Goal: Task Accomplishment & Management: Complete application form

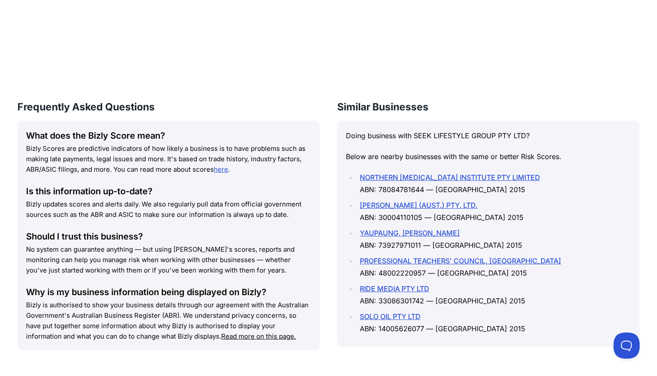
scroll to position [1064, 0]
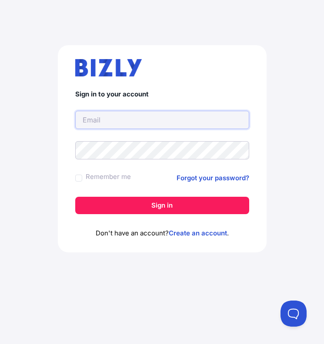
type input "[PERSON_NAME][EMAIL_ADDRESS][DOMAIN_NAME]"
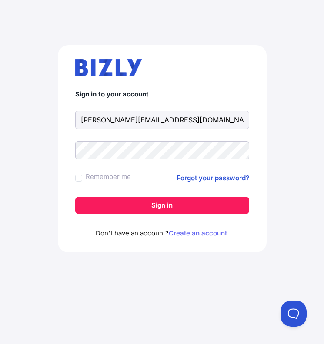
click at [194, 235] on link "Create an account" at bounding box center [198, 233] width 58 height 8
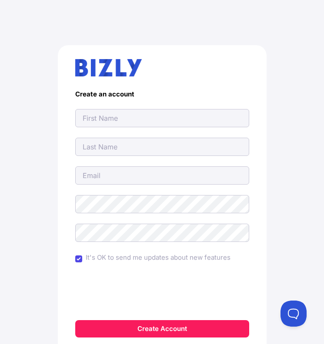
click at [244, 119] on input "text" at bounding box center [162, 118] width 174 height 18
click at [242, 118] on input "text" at bounding box center [162, 118] width 174 height 18
type input "[PERSON_NAME]"
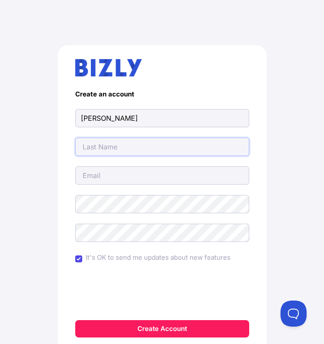
type input "[PERSON_NAME]"
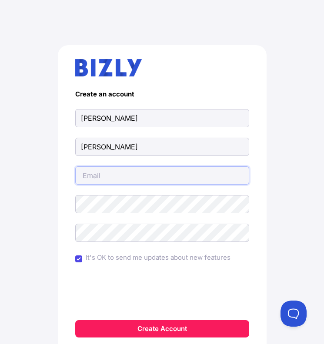
type input "[PERSON_NAME][DOMAIN_NAME][EMAIL_ADDRESS][DOMAIN_NAME]"
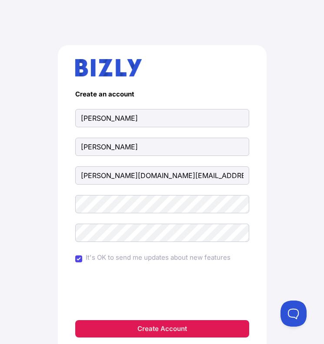
click at [155, 329] on button "Create Account" at bounding box center [162, 328] width 174 height 17
click at [117, 333] on button "Create Account" at bounding box center [162, 328] width 174 height 17
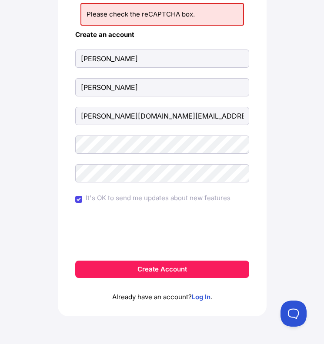
scroll to position [87, 0]
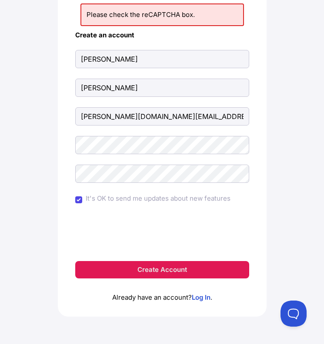
click at [192, 267] on button "Create Account" at bounding box center [162, 269] width 174 height 17
click at [169, 268] on button "Create Account" at bounding box center [162, 269] width 174 height 17
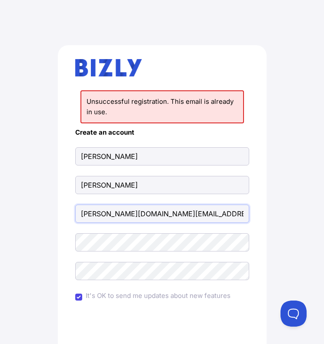
click at [241, 213] on input "[PERSON_NAME][DOMAIN_NAME][EMAIL_ADDRESS][DOMAIN_NAME]" at bounding box center [162, 214] width 174 height 18
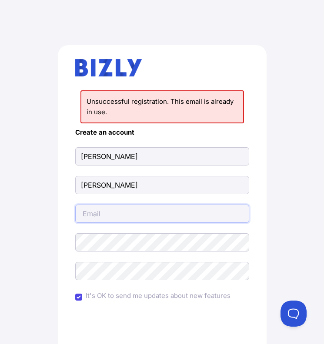
type input "[PERSON_NAME][EMAIL_ADDRESS][DOMAIN_NAME]"
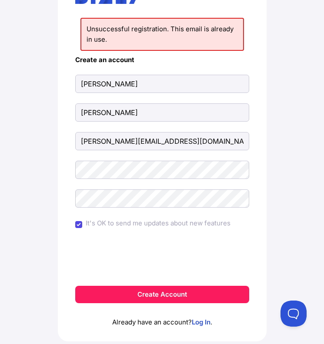
scroll to position [63, 0]
